Goal: Check status: Check status

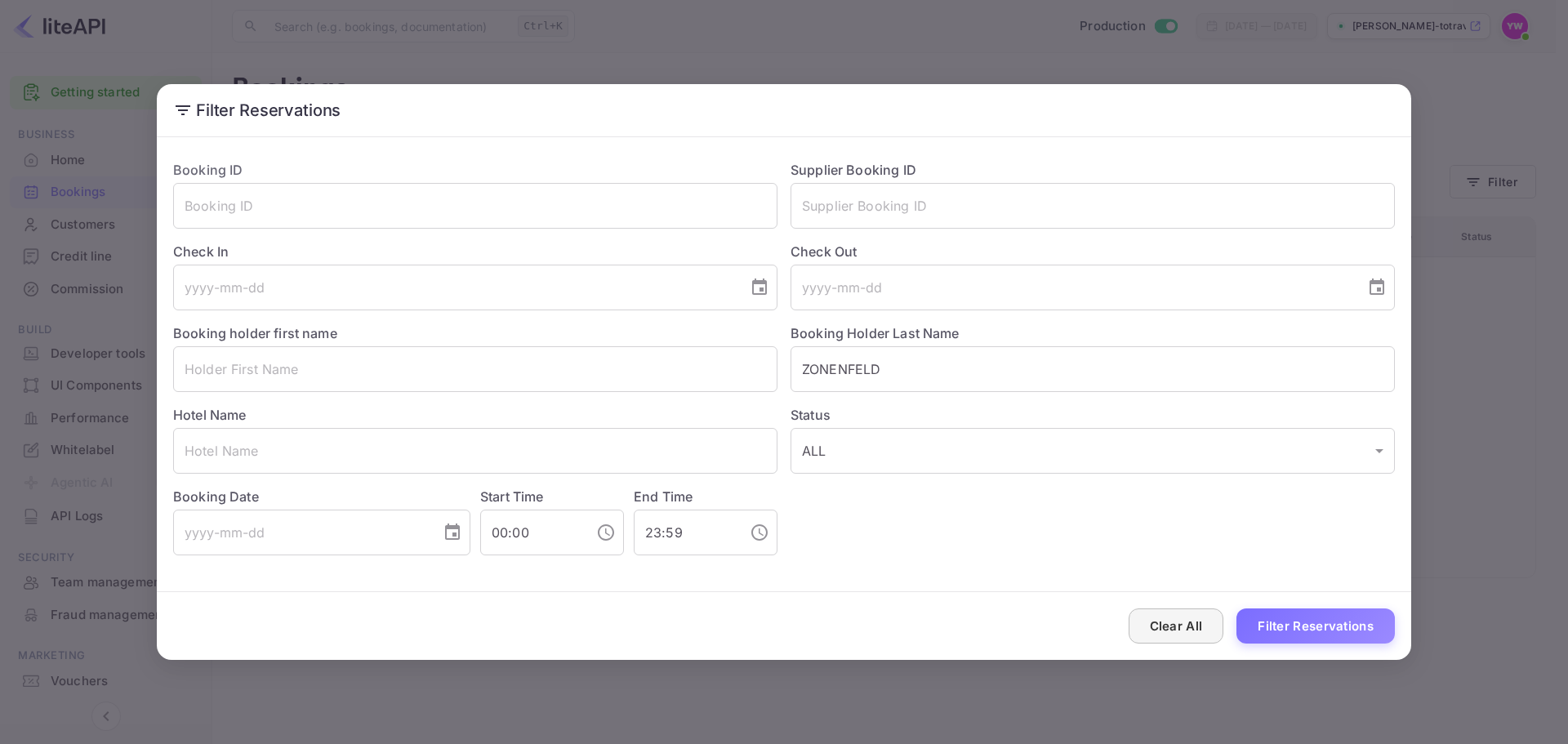
click at [1165, 623] on button "Clear All" at bounding box center [1177, 626] width 96 height 35
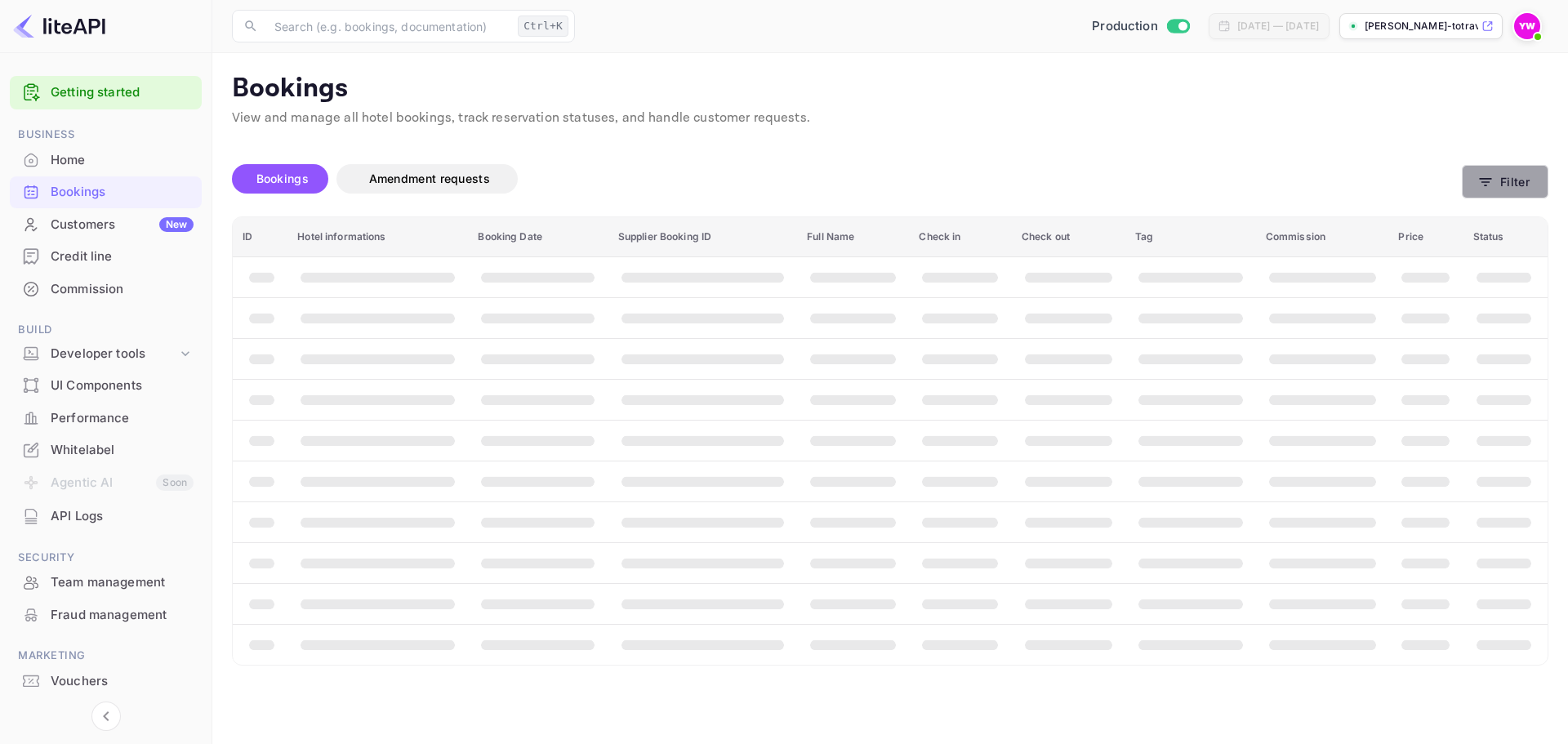
click at [1503, 182] on button "Filter" at bounding box center [1505, 182] width 87 height 33
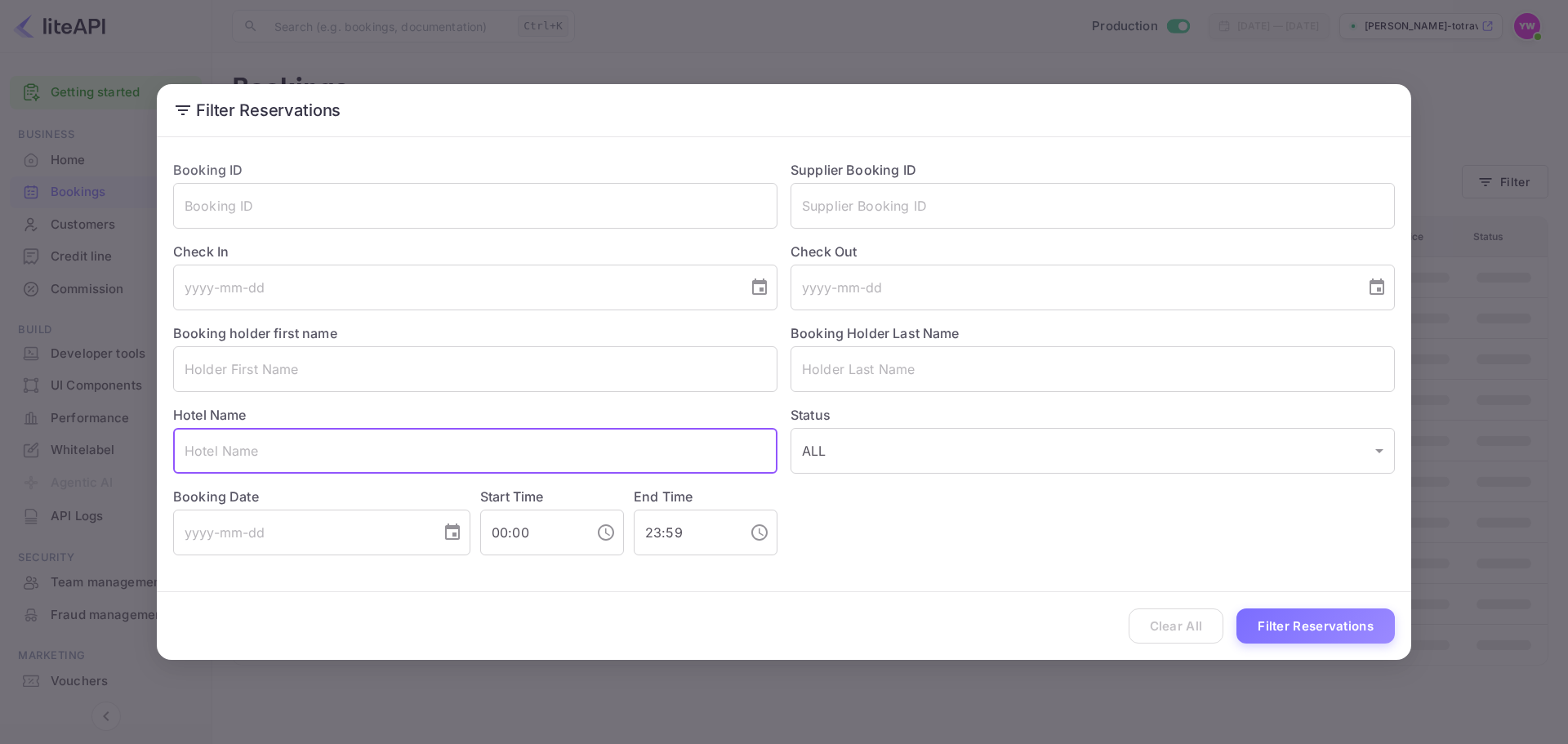
click at [268, 438] on input "text" at bounding box center [475, 451] width 604 height 46
paste input "K+K Hotel Fenix"
click at [262, 454] on input "K+K Hotel Fenix" at bounding box center [475, 451] width 604 height 46
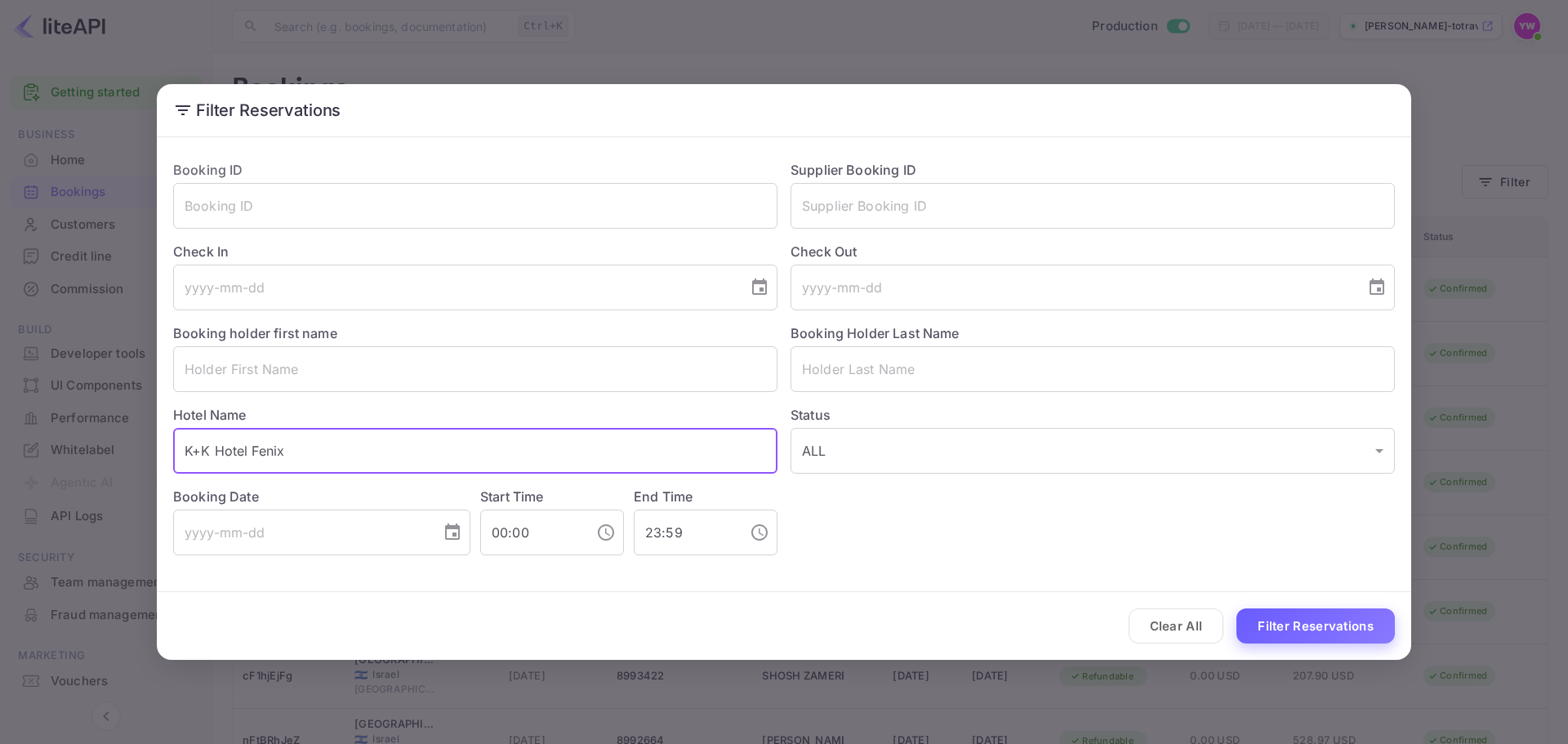
type input "K+K Hotel Fenix"
click at [1315, 634] on button "Filter Reservations" at bounding box center [1315, 626] width 159 height 35
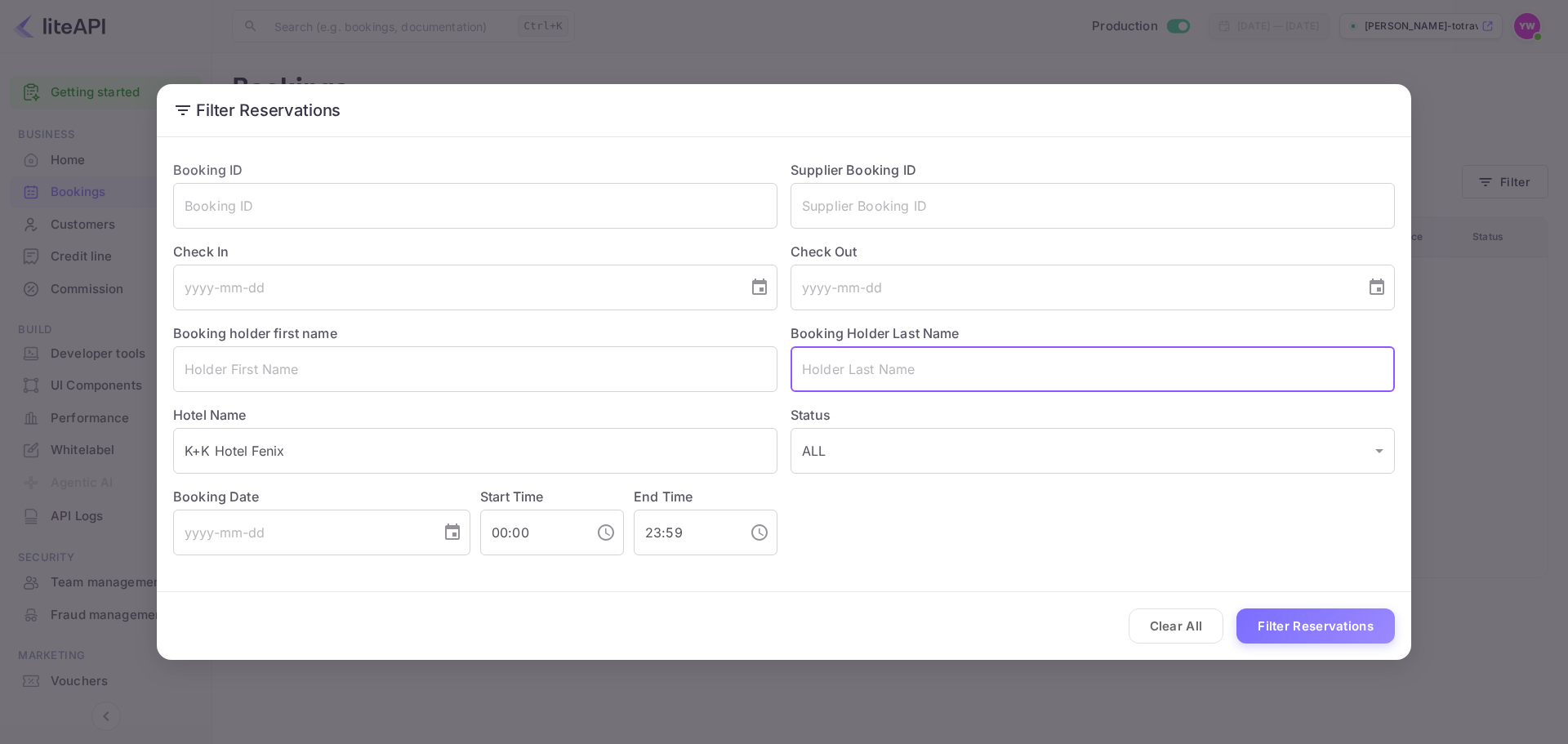
click at [852, 373] on input "text" at bounding box center [1092, 369] width 604 height 46
paste input "ZONENFELD"
type input "ZONENFELD"
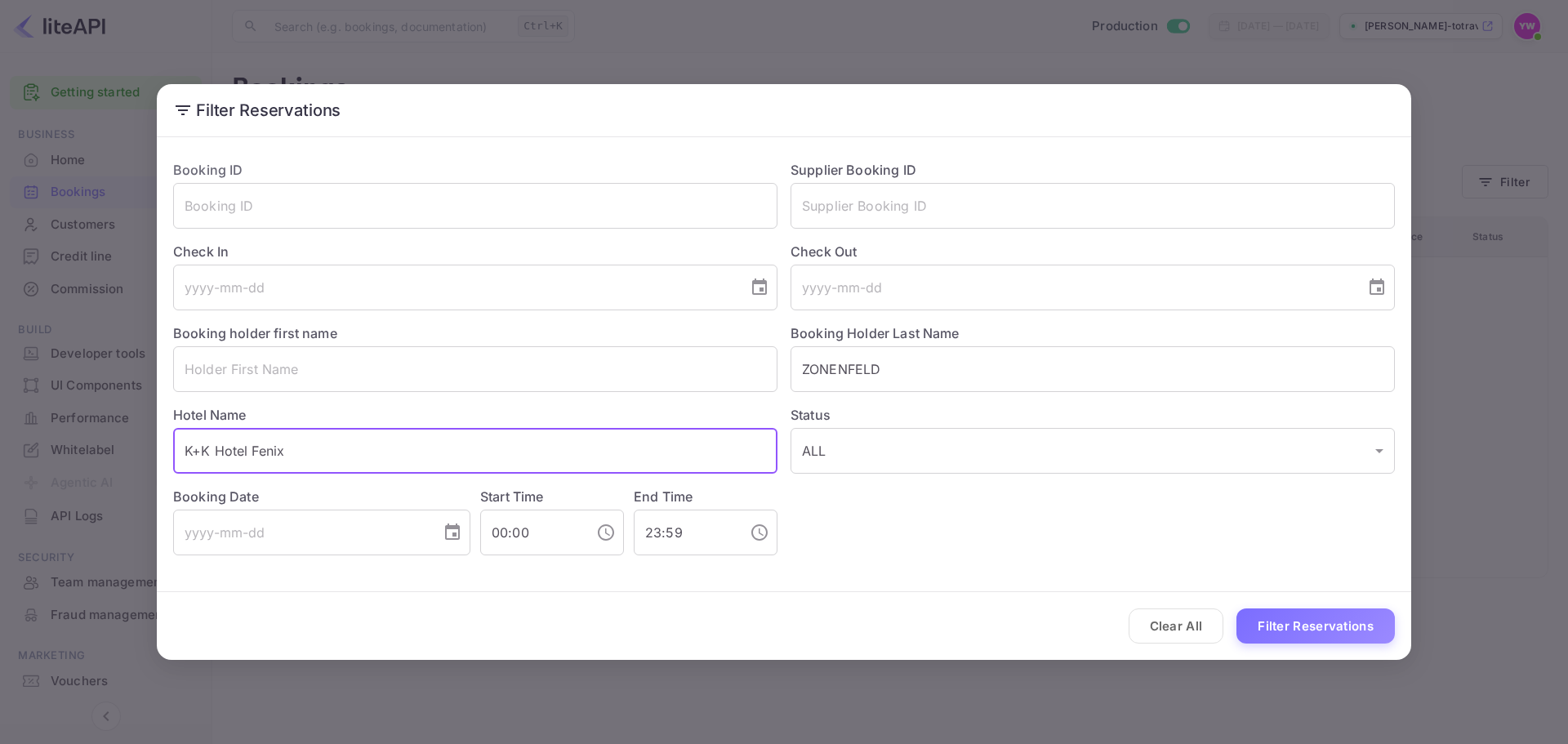
drag, startPoint x: 303, startPoint y: 451, endPoint x: 0, endPoint y: 455, distance: 303.0
click at [0, 455] on div "Filter Reservations Booking ID ​ Supplier Booking ID ​ Check In ​ Check Out ​ B…" at bounding box center [784, 372] width 1568 height 744
paste input "[PERSON_NAME]"
type input "[PERSON_NAME]"
click at [1288, 623] on button "Filter Reservations" at bounding box center [1315, 626] width 159 height 35
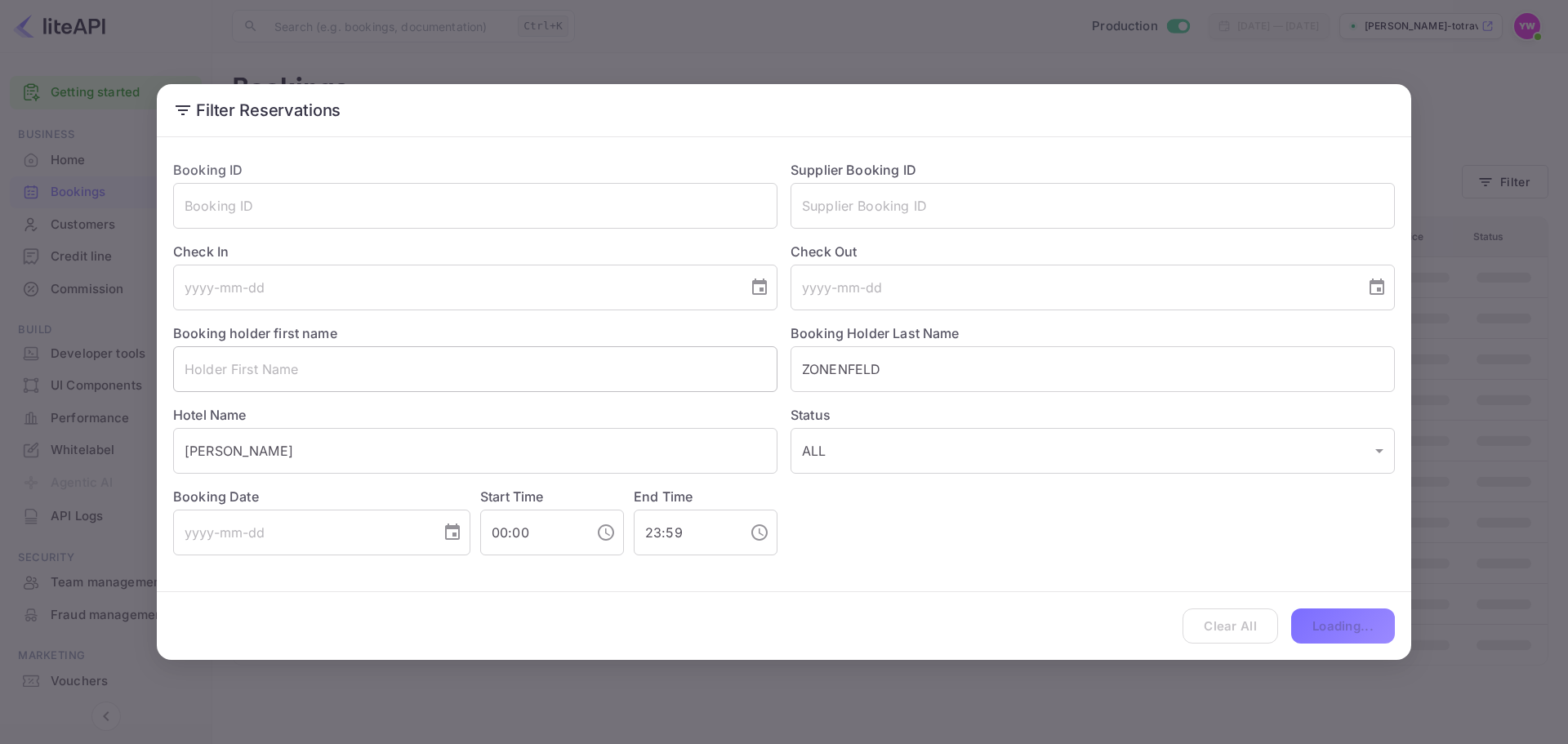
click at [449, 372] on input "text" at bounding box center [475, 369] width 604 height 46
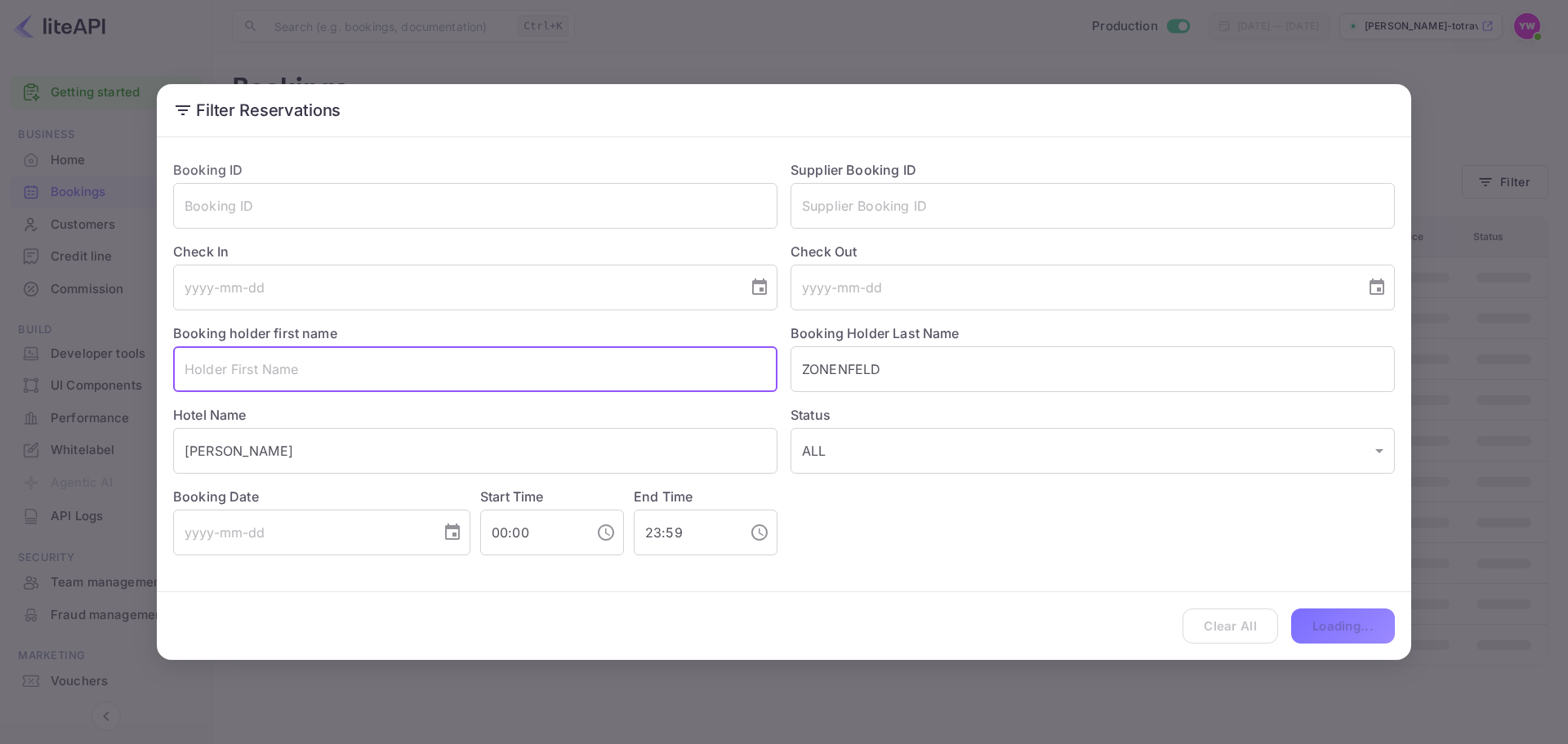
paste input "[PERSON_NAME]"
type input "[PERSON_NAME]"
click at [324, 442] on input "[PERSON_NAME]" at bounding box center [475, 451] width 604 height 46
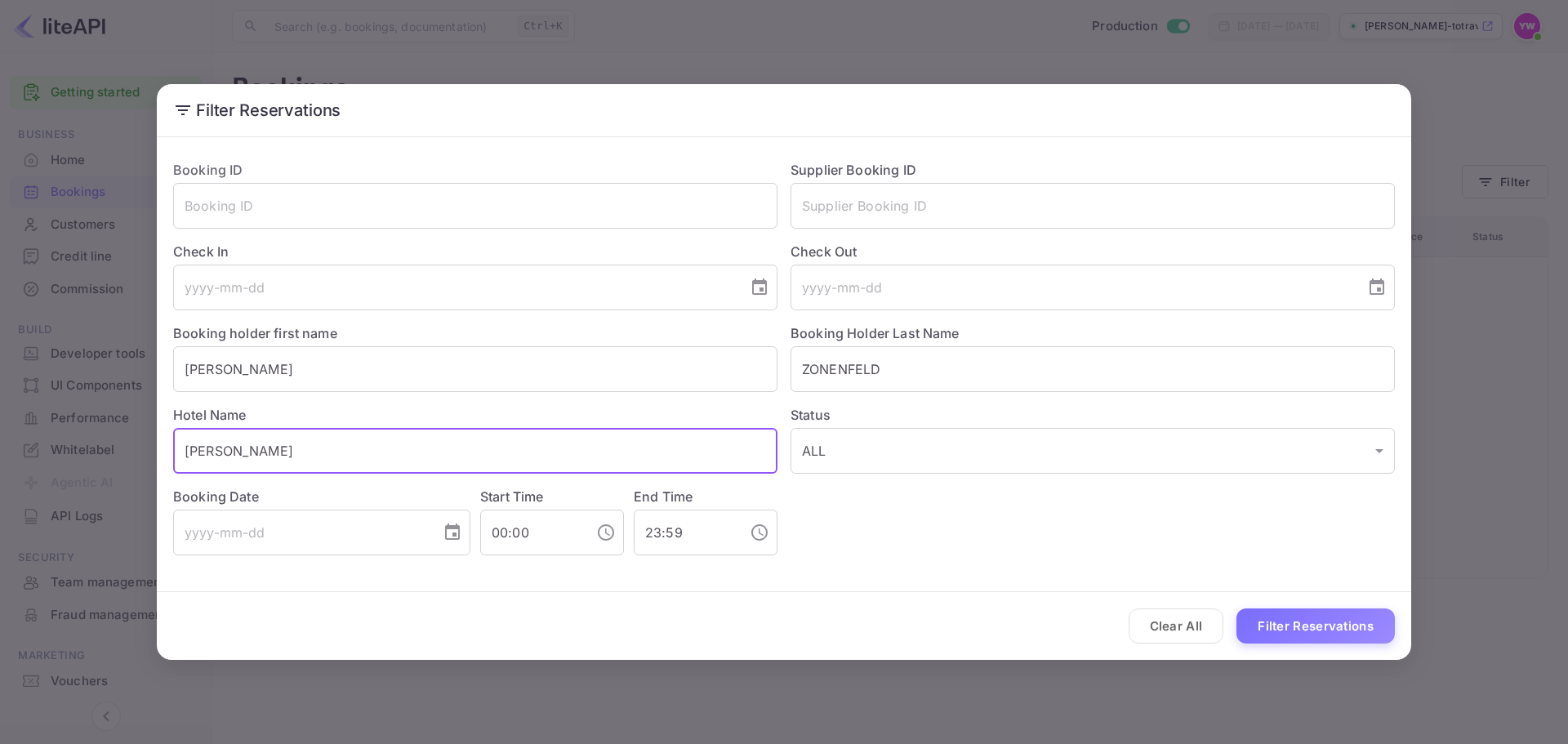
click at [324, 442] on input "[PERSON_NAME]" at bounding box center [475, 451] width 604 height 46
drag, startPoint x: 325, startPoint y: 441, endPoint x: 311, endPoint y: 503, distance: 63.6
click at [311, 503] on div "Booking ID ​ Supplier Booking ID ​ Check In ​ Check Out ​ Booking holder first …" at bounding box center [778, 350] width 1235 height 408
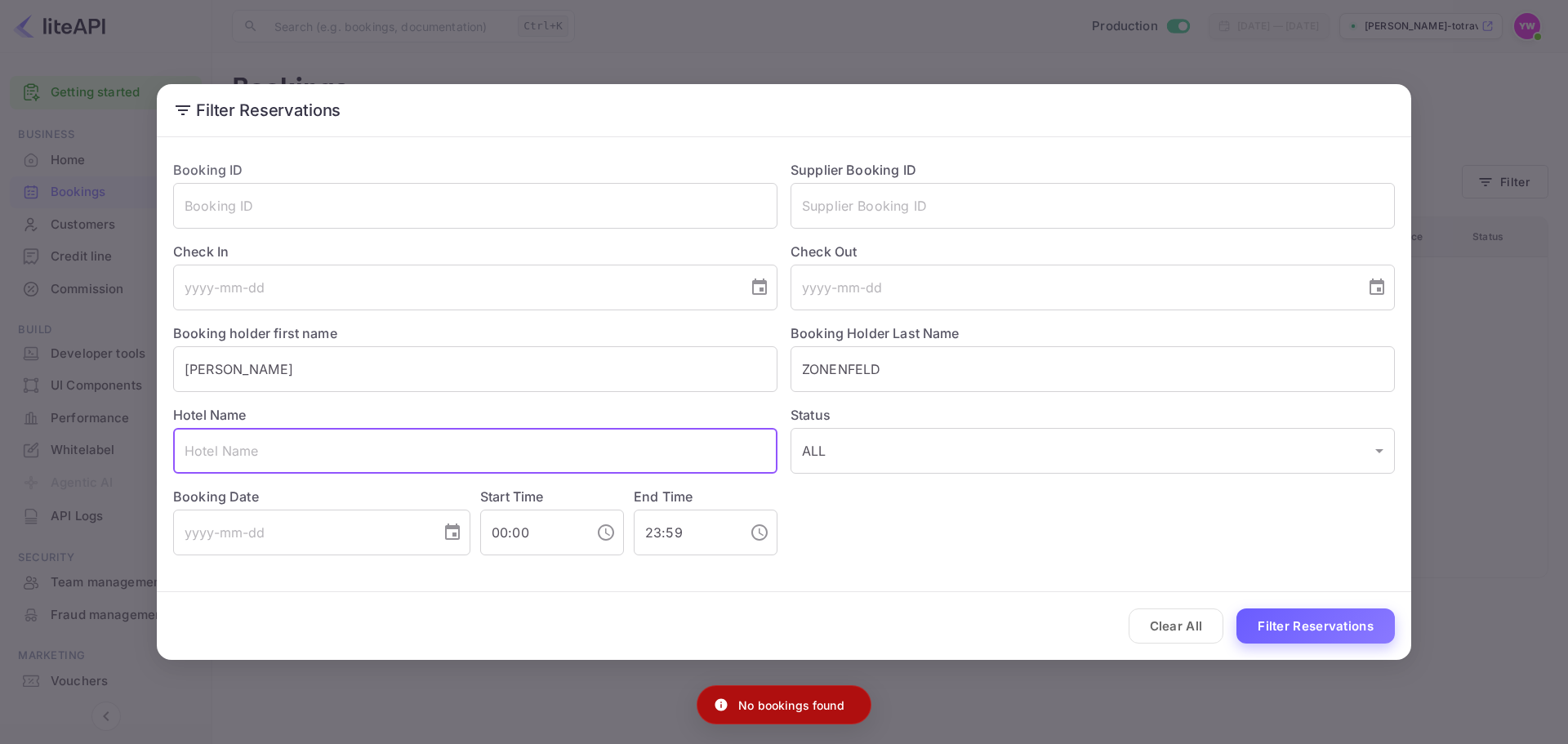
click at [1332, 623] on button "Filter Reservations" at bounding box center [1315, 626] width 159 height 35
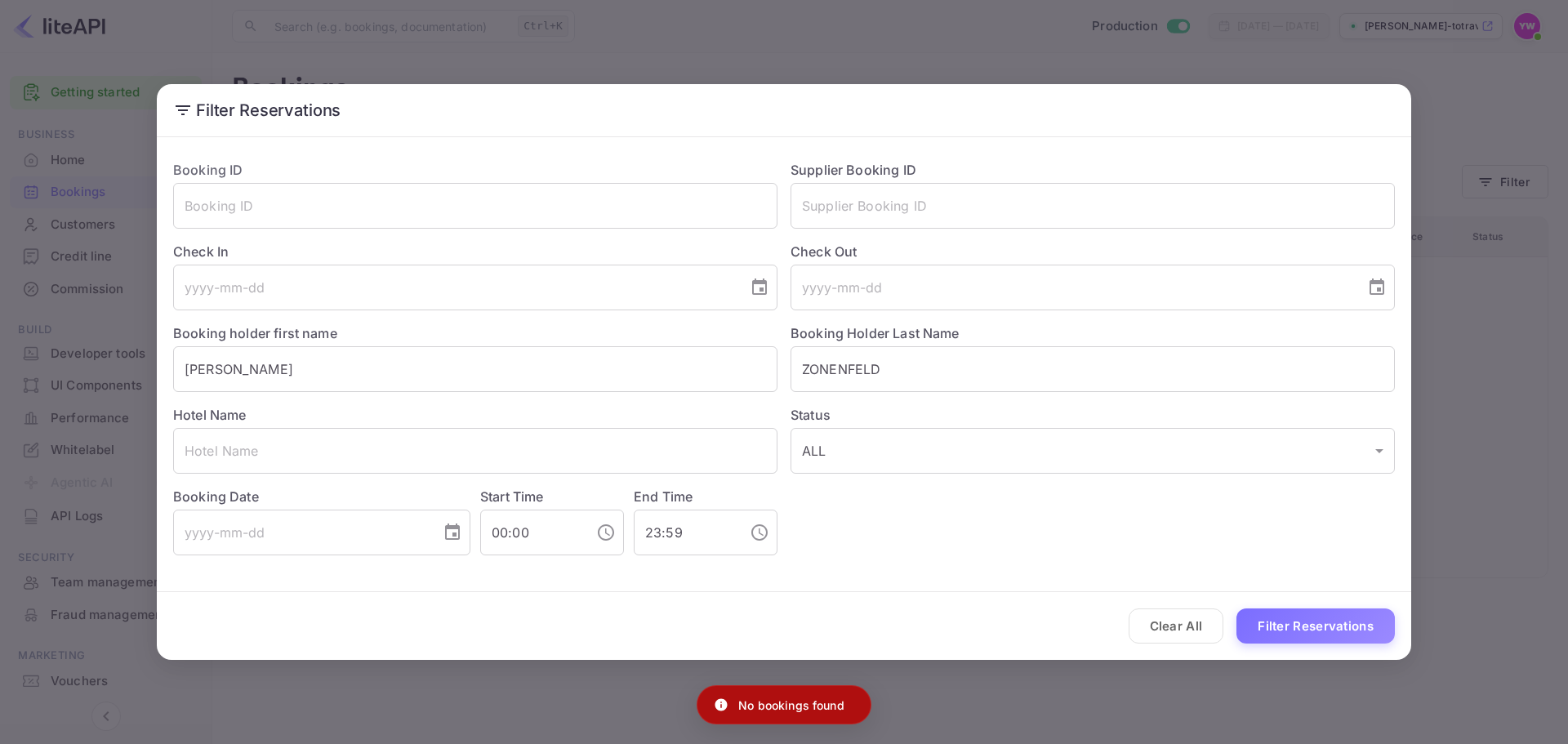
click at [1250, 51] on div "Filter Reservations Booking ID ​ Supplier Booking ID ​ Check In ​ Check Out ​ B…" at bounding box center [784, 372] width 1568 height 744
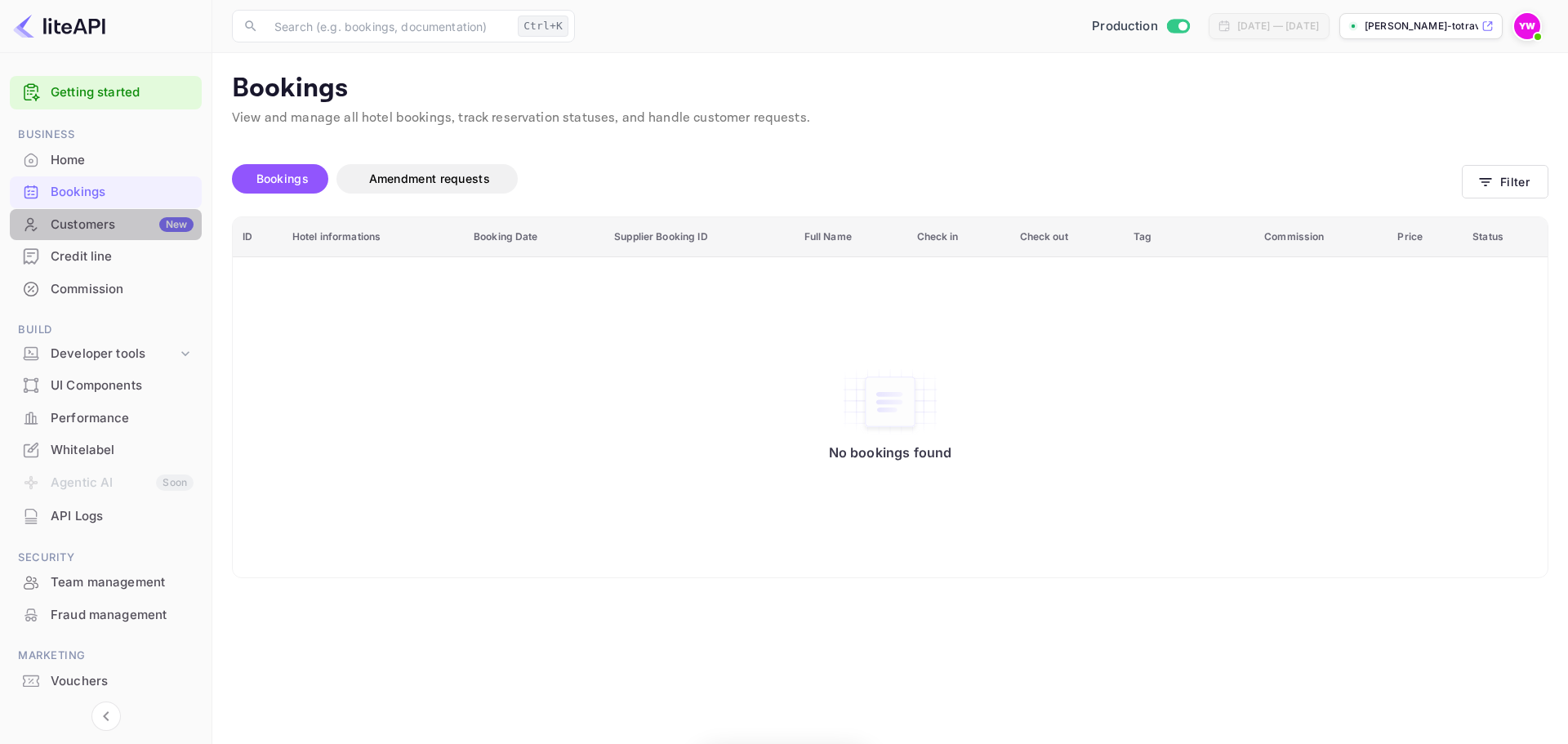
click at [87, 214] on div "Customers New" at bounding box center [106, 225] width 192 height 32
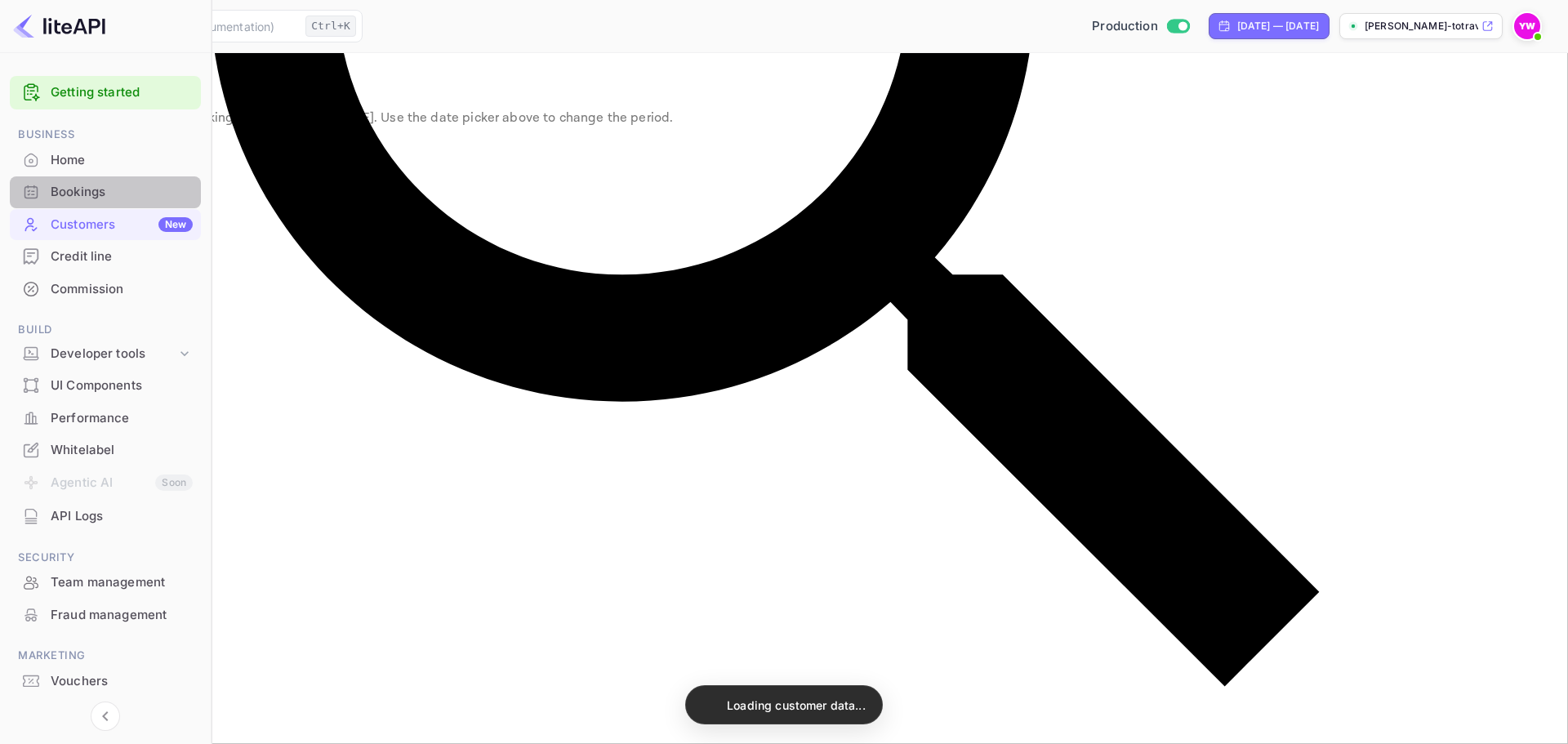
click at [77, 187] on div "Bookings" at bounding box center [122, 192] width 142 height 18
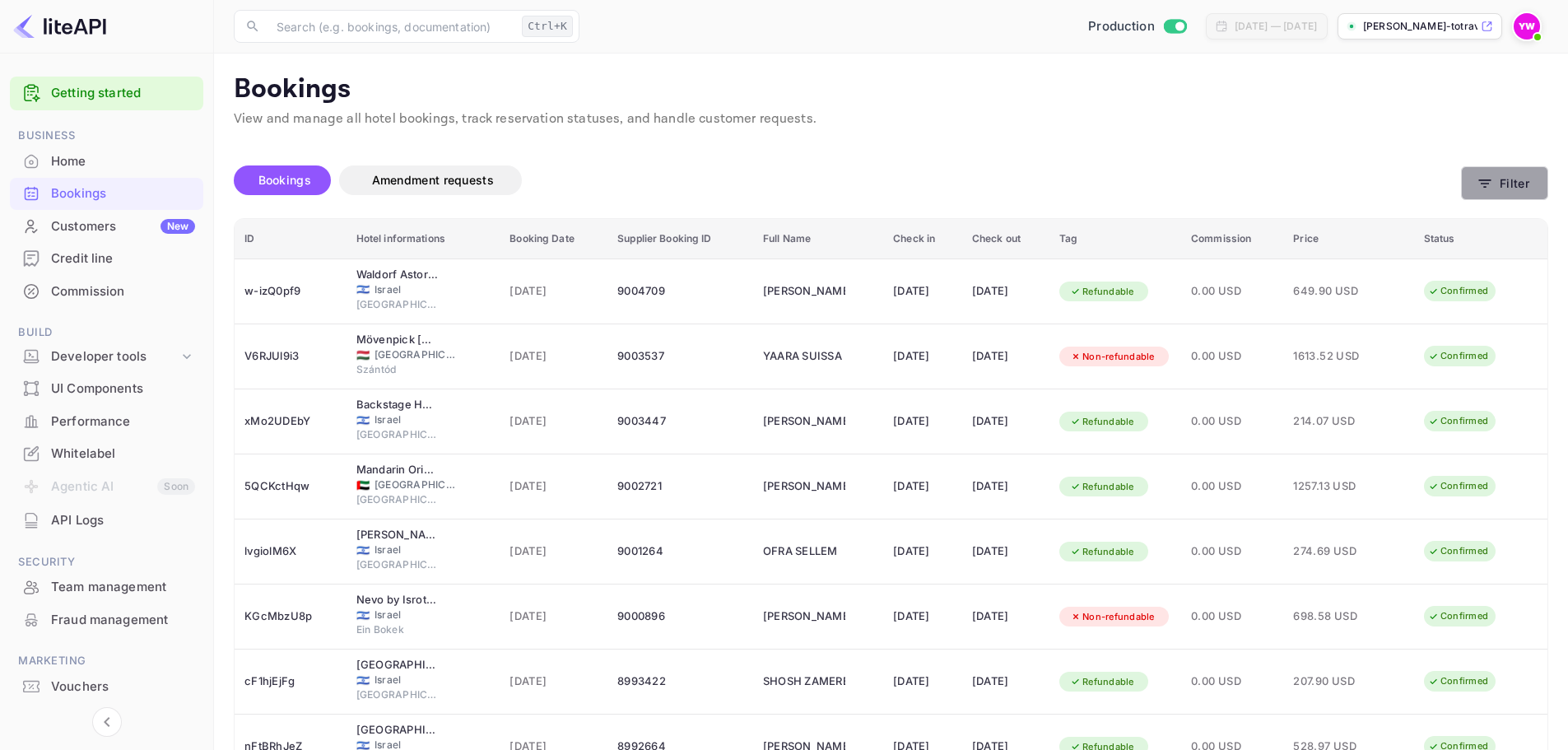
click at [1528, 182] on button "Filter" at bounding box center [1504, 183] width 87 height 33
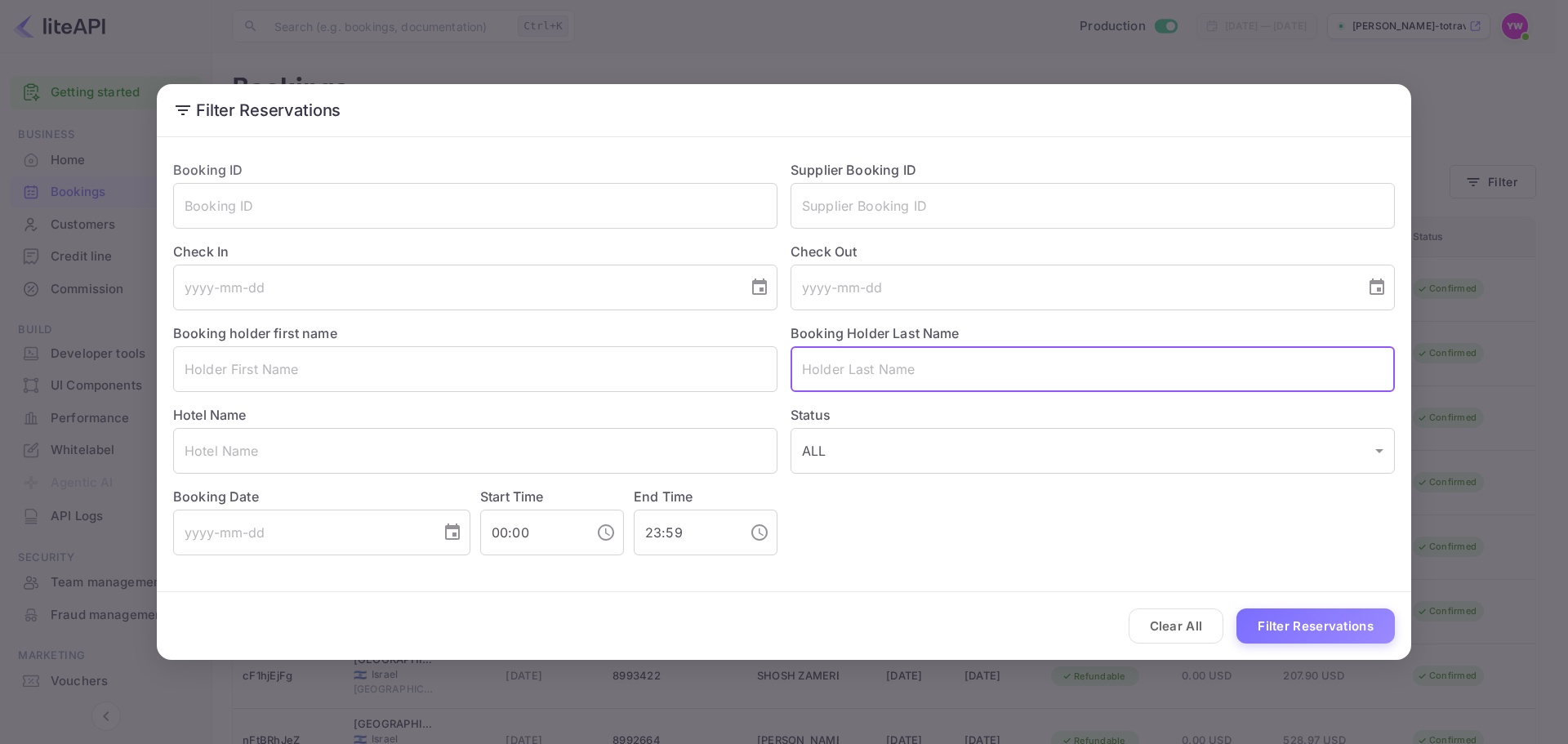
click at [898, 379] on input "text" at bounding box center [1092, 369] width 604 height 46
paste input "ZONENFELD"
type input "ZONENFELD"
click at [1336, 625] on button "Filter Reservations" at bounding box center [1315, 626] width 159 height 35
